Goal: Transaction & Acquisition: Purchase product/service

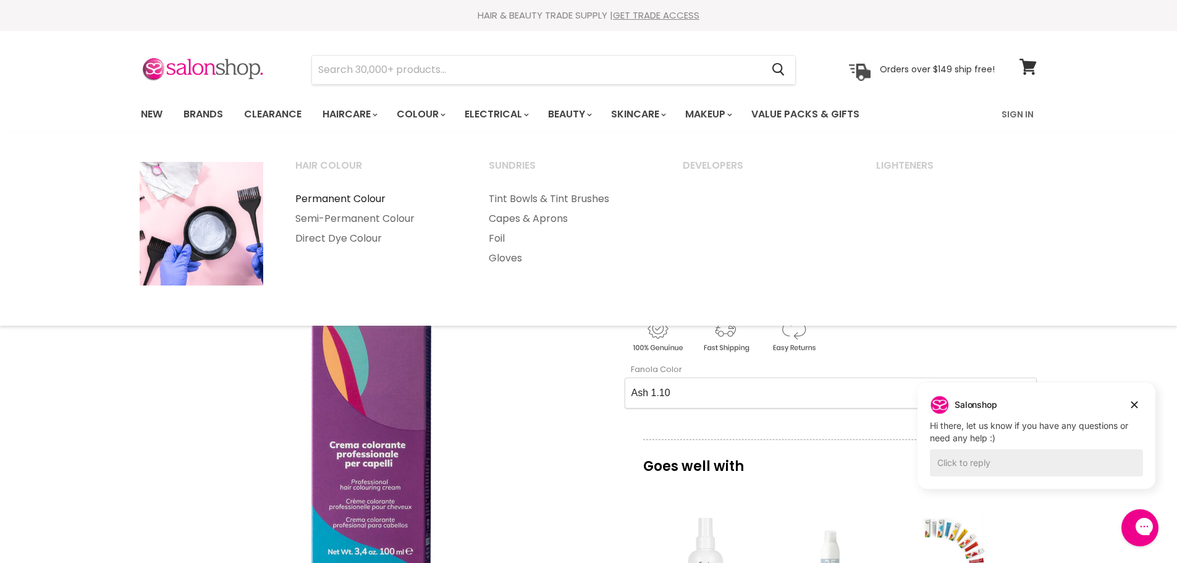
click at [372, 199] on link "Permanent Colour" at bounding box center [375, 199] width 191 height 20
